Goal: Check status: Check status

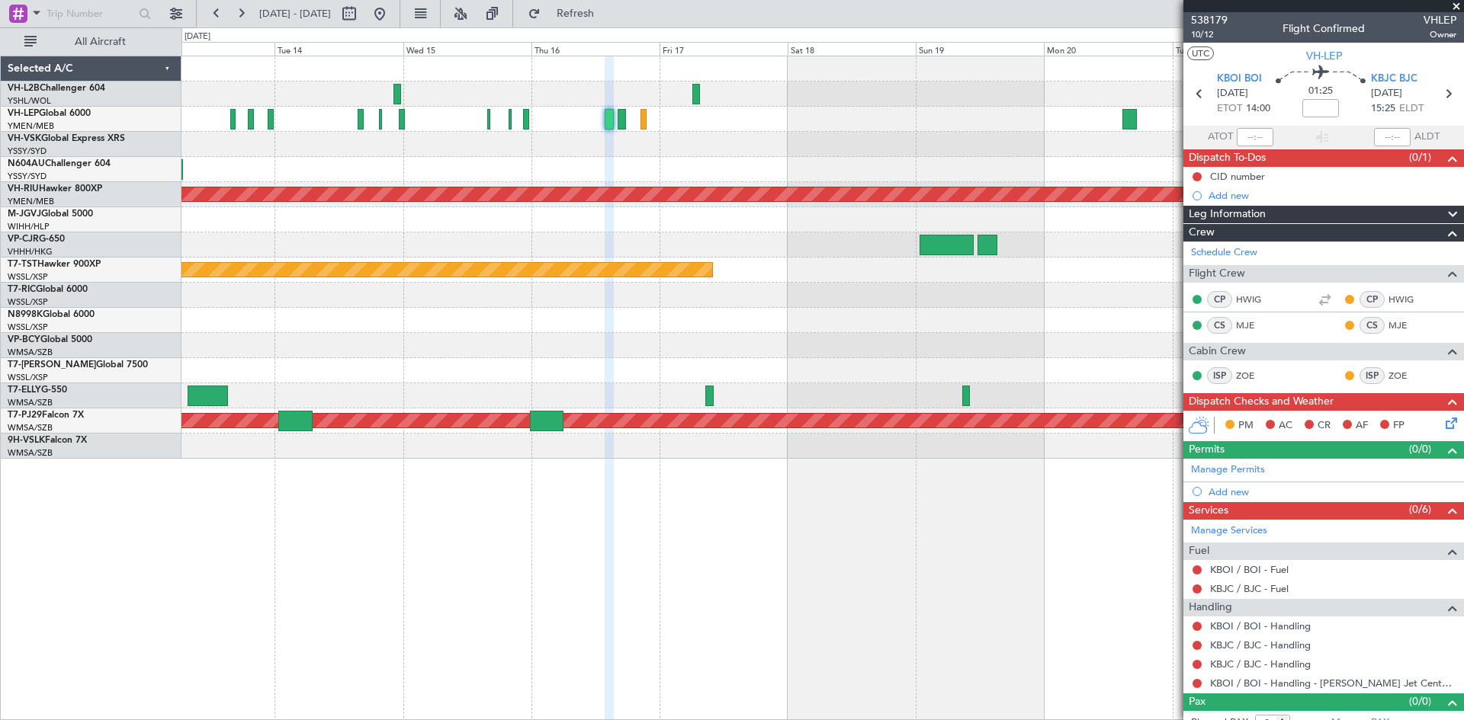
click at [732, 264] on div "Planned Maint [GEOGRAPHIC_DATA] ([GEOGRAPHIC_DATA]) Planned Maint [GEOGRAPHIC_D…" at bounding box center [821, 257] width 1281 height 403
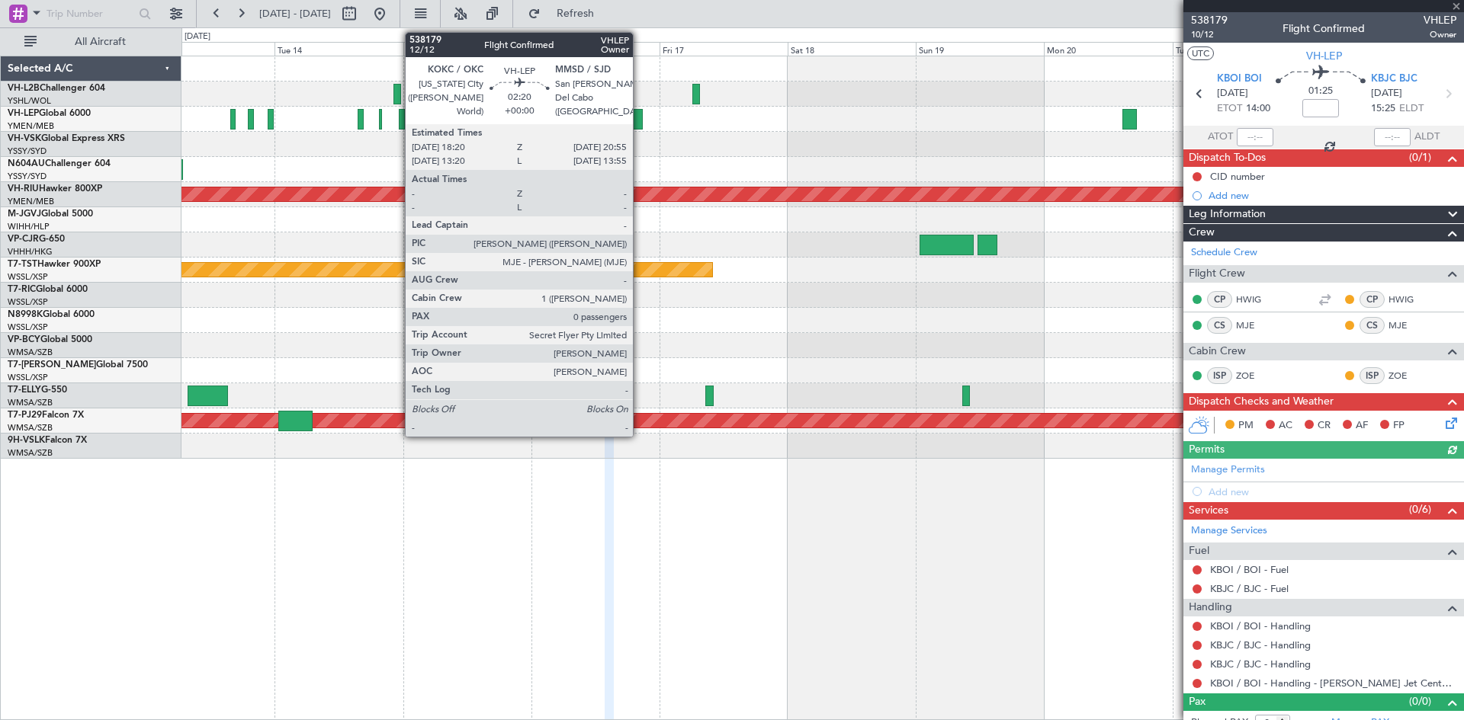
click at [640, 120] on div at bounding box center [635, 119] width 14 height 21
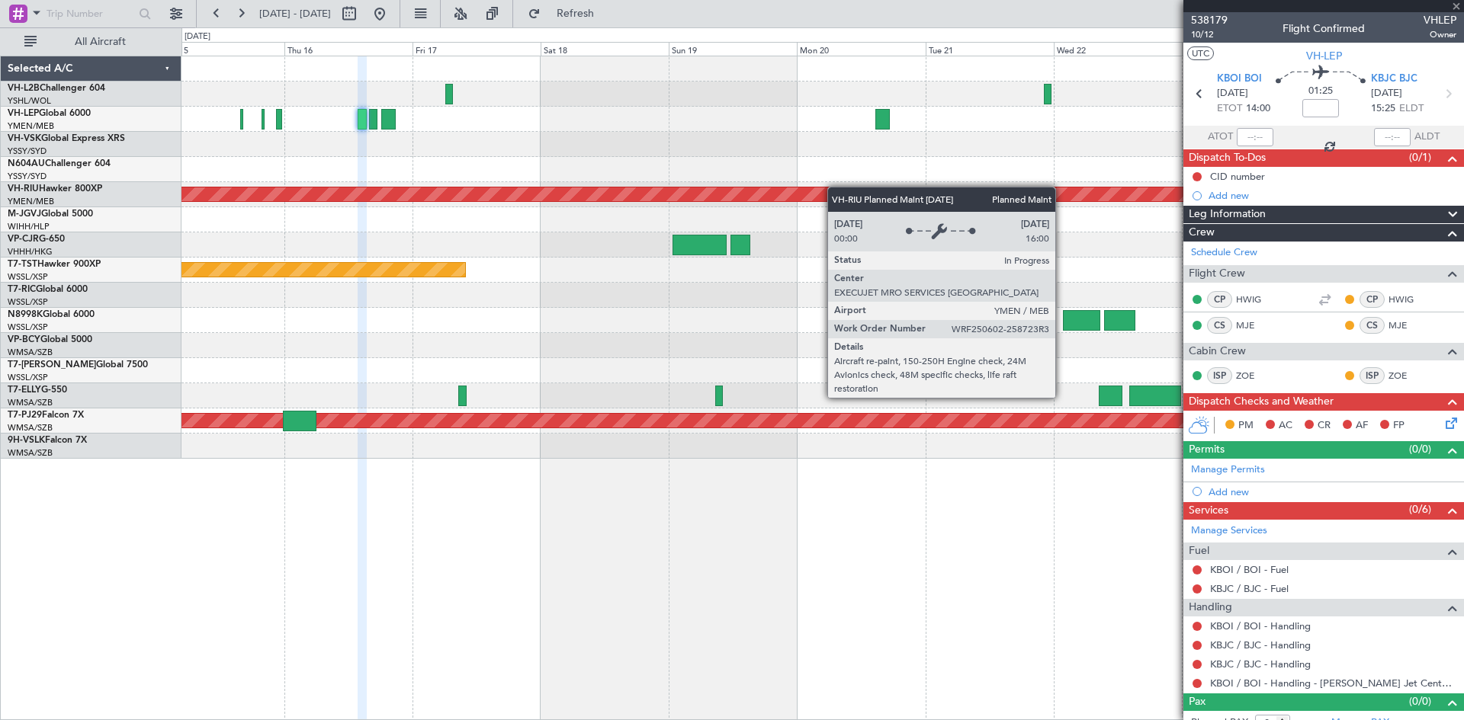
click at [732, 191] on div "Planned Maint [GEOGRAPHIC_DATA] ([GEOGRAPHIC_DATA]) Planned Maint [GEOGRAPHIC_D…" at bounding box center [821, 257] width 1281 height 403
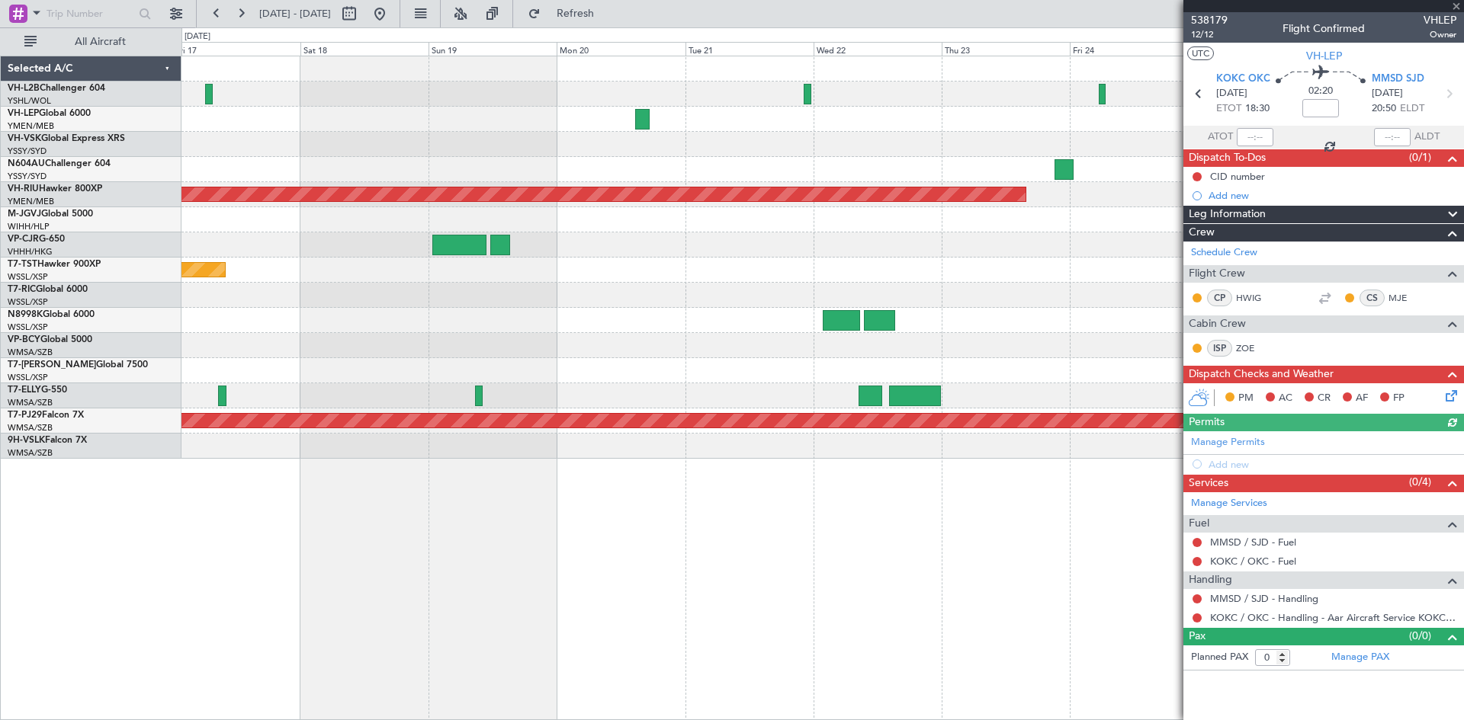
click at [691, 168] on div "Planned Maint [GEOGRAPHIC_DATA] ([GEOGRAPHIC_DATA]) Planned Maint [GEOGRAPHIC_D…" at bounding box center [821, 257] width 1281 height 403
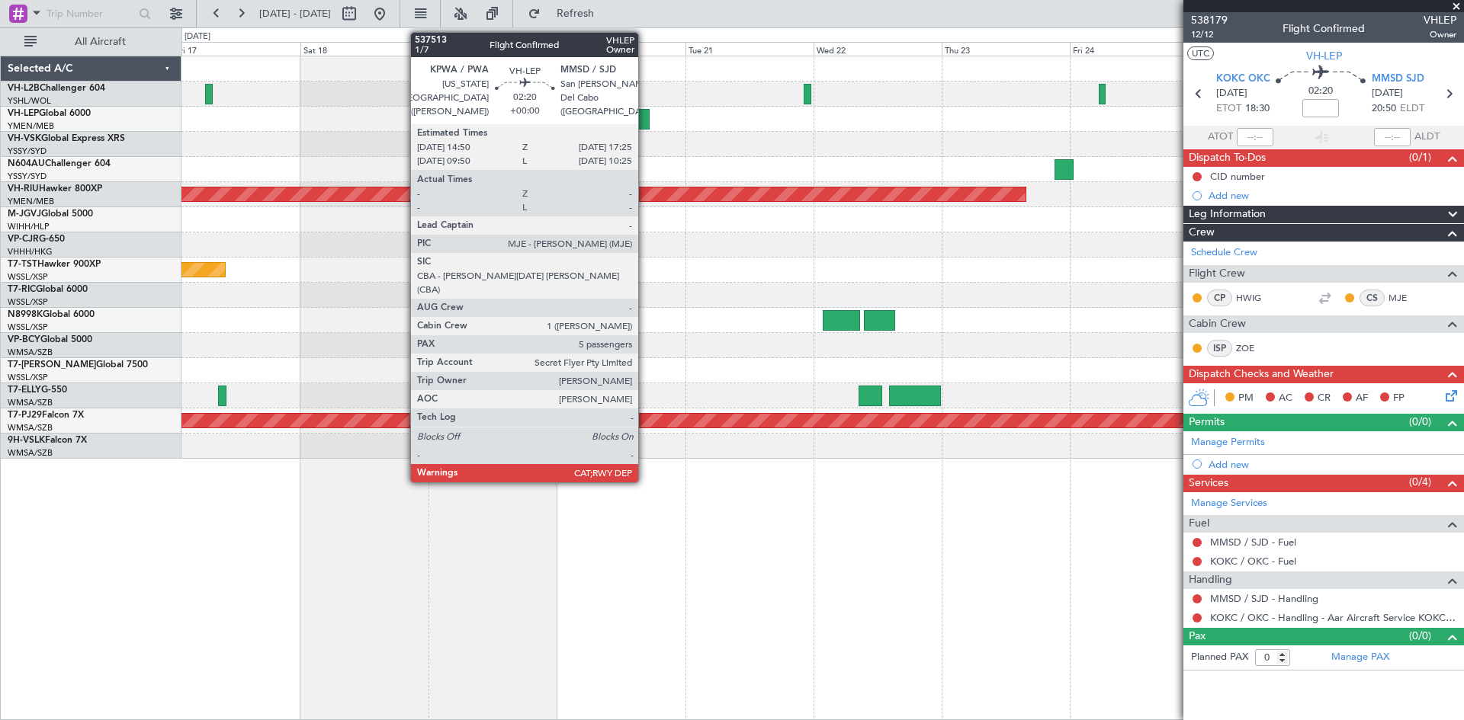
click at [645, 123] on div at bounding box center [642, 119] width 14 height 21
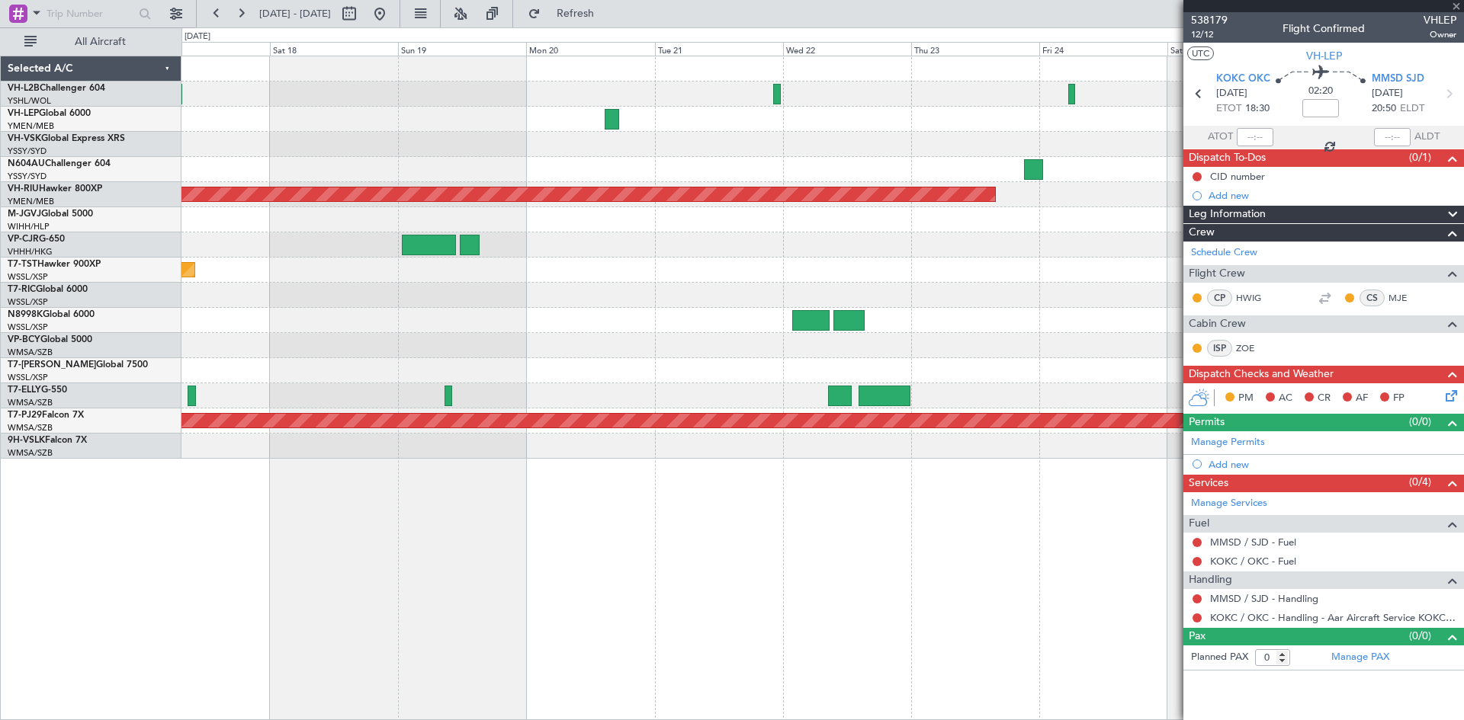
type input "5"
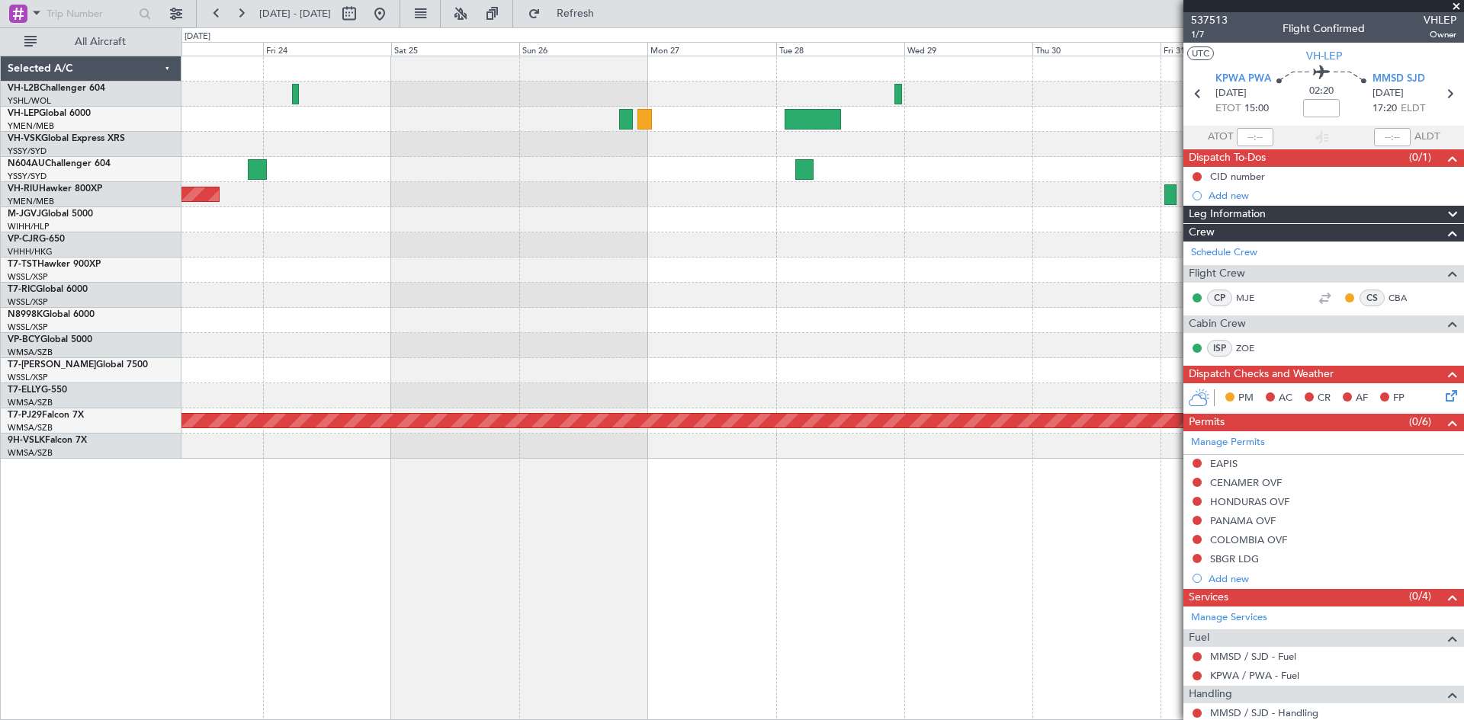
click at [582, 267] on div at bounding box center [821, 270] width 1281 height 25
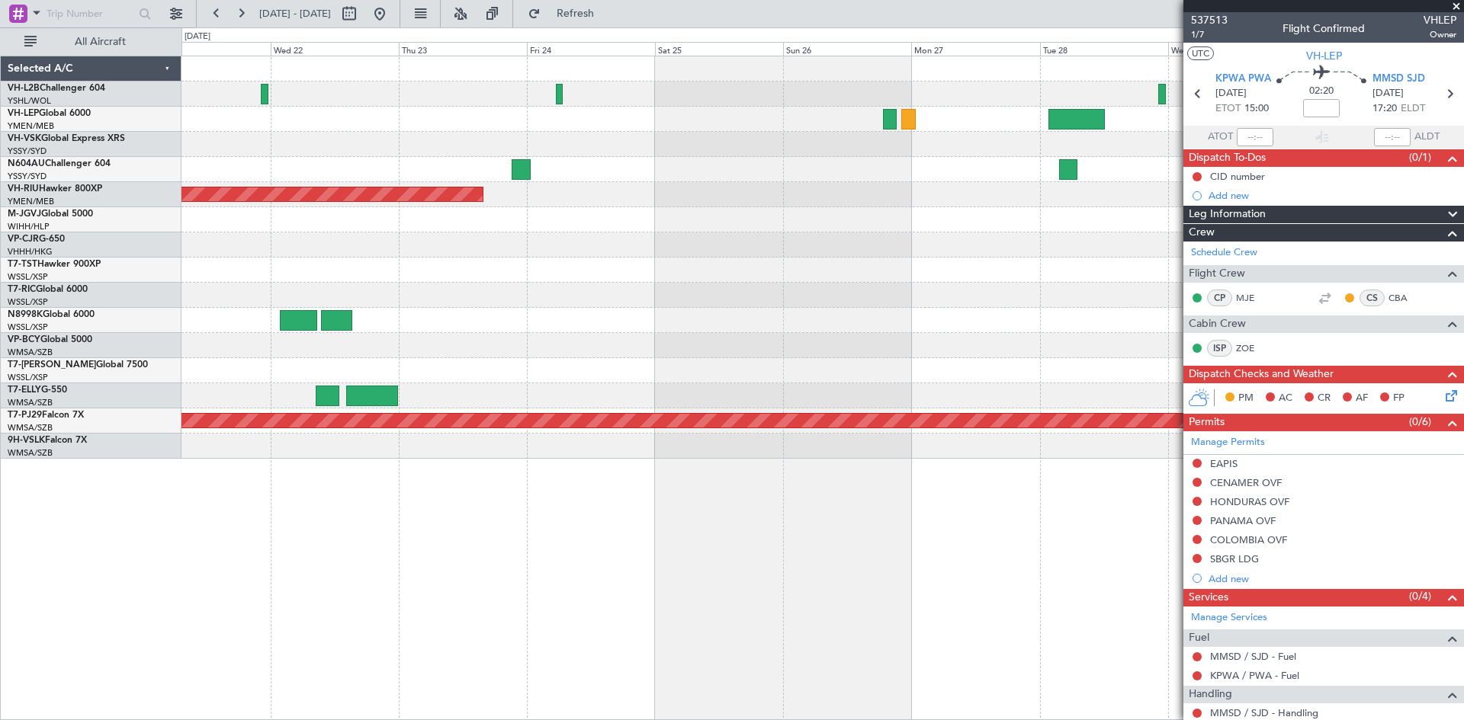
click at [990, 216] on div at bounding box center [821, 219] width 1281 height 25
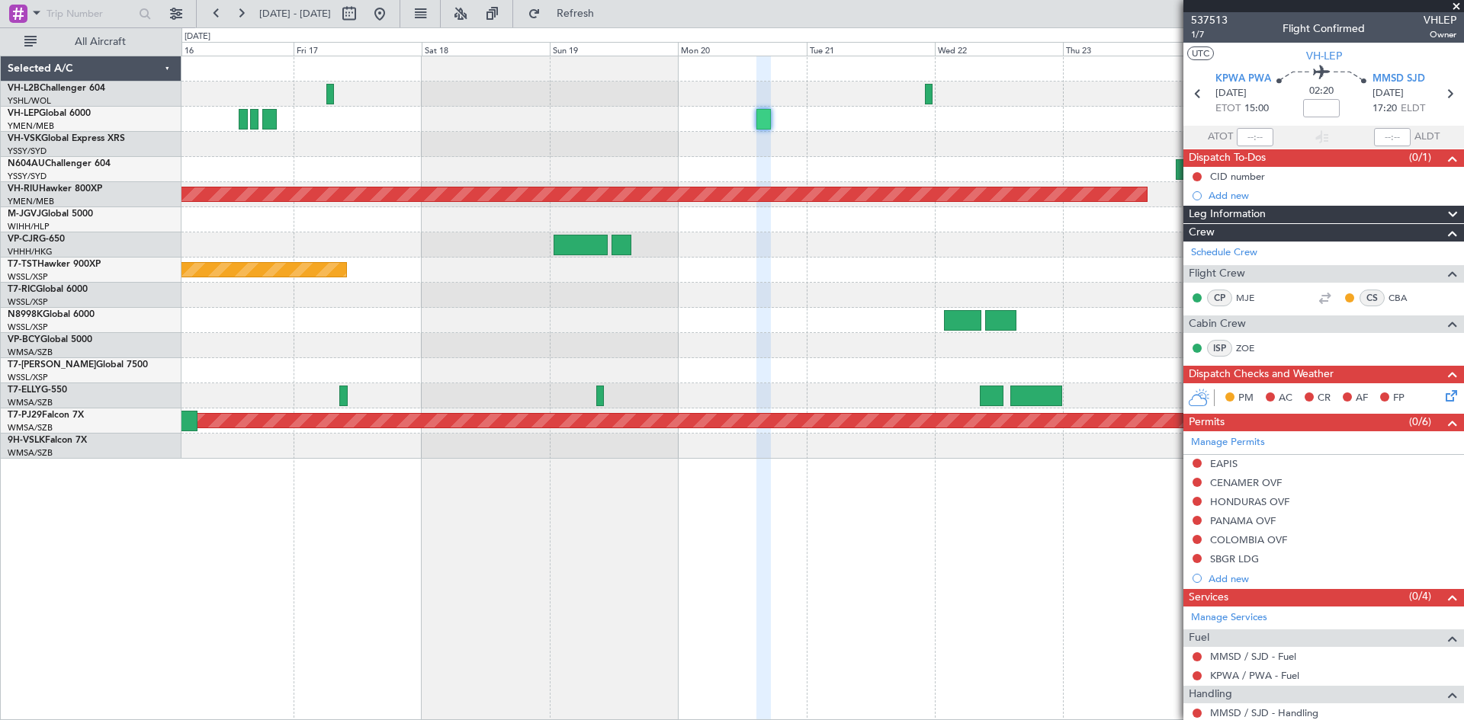
click at [1083, 240] on div at bounding box center [821, 245] width 1281 height 25
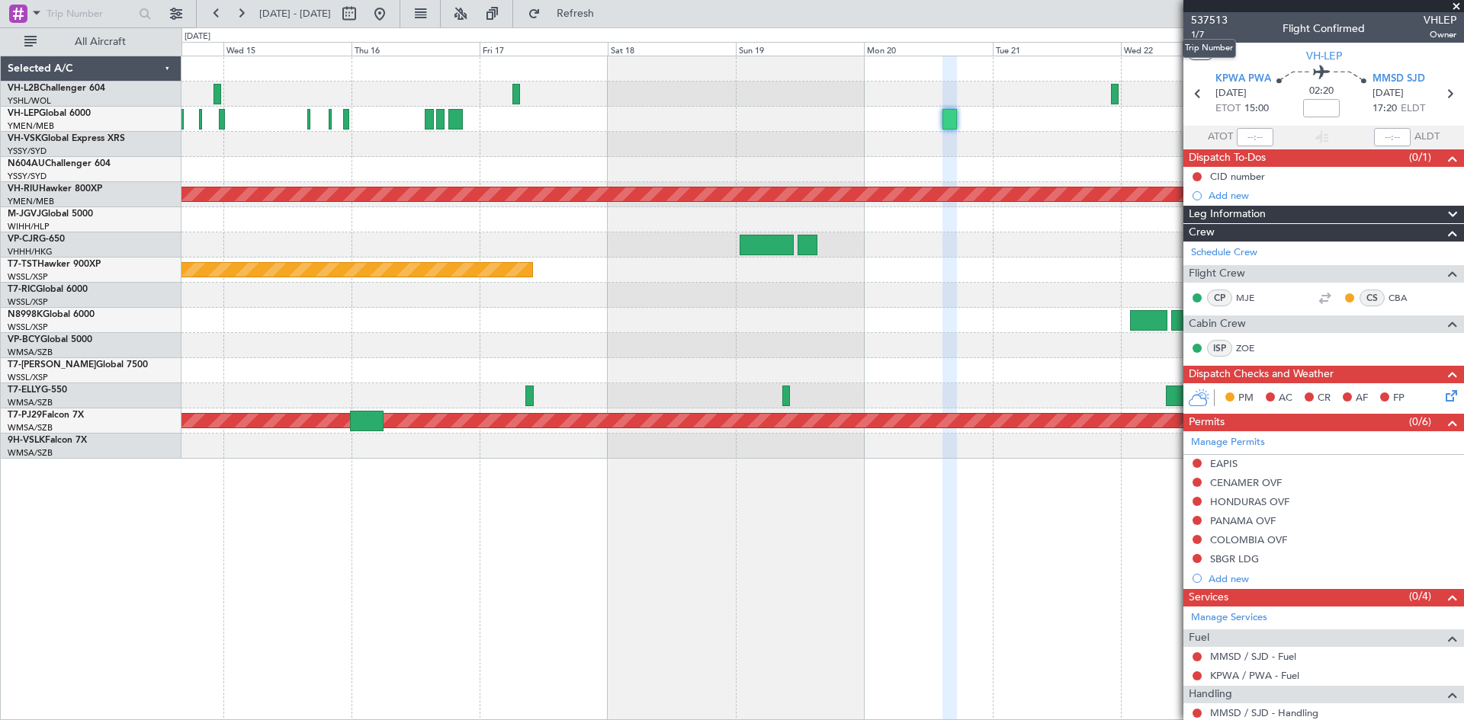
click at [1192, 35] on mat-tooltip-component "Trip Number" at bounding box center [1208, 48] width 75 height 40
click at [1198, 34] on span "1/7" at bounding box center [1209, 34] width 37 height 13
